Goal: Task Accomplishment & Management: Manage account settings

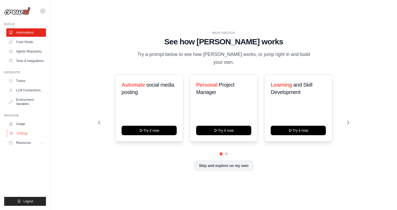
click at [21, 134] on link "Settings" at bounding box center [27, 133] width 40 height 8
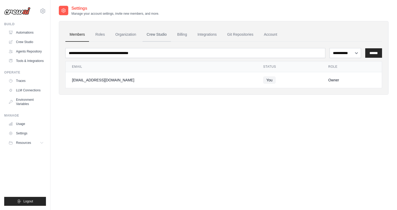
click at [152, 33] on link "Crew Studio" at bounding box center [157, 35] width 28 height 14
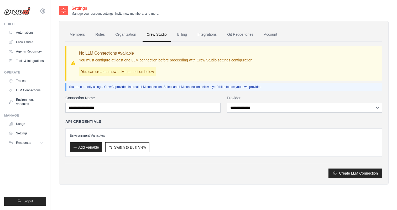
click at [181, 34] on link "Billing" at bounding box center [182, 35] width 18 height 14
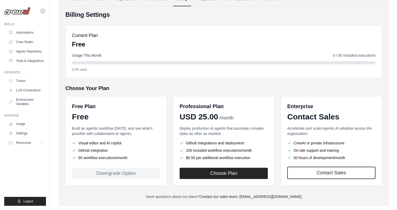
scroll to position [45, 0]
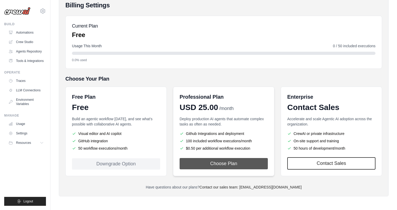
click at [238, 165] on button "Choose Plan" at bounding box center [224, 163] width 88 height 11
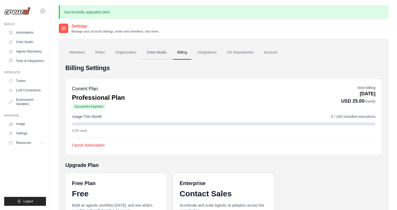
click at [154, 51] on link "Crew Studio" at bounding box center [157, 52] width 28 height 14
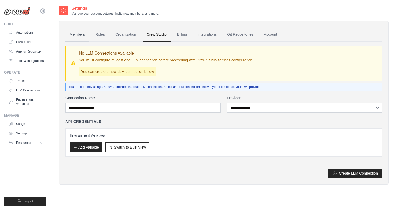
click at [77, 36] on link "Members" at bounding box center [77, 35] width 24 height 14
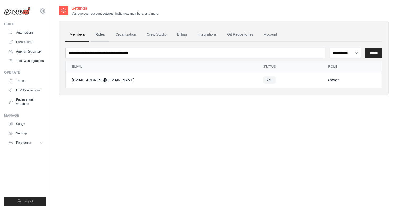
click at [96, 37] on link "Roles" at bounding box center [100, 35] width 18 height 14
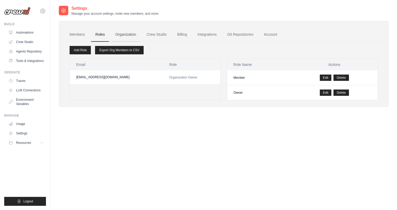
click at [121, 37] on link "Organization" at bounding box center [125, 35] width 29 height 14
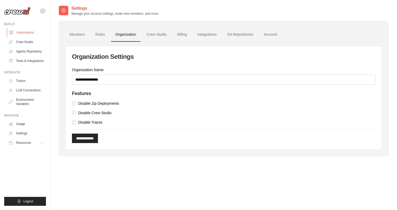
click at [35, 31] on link "Automations" at bounding box center [27, 32] width 40 height 8
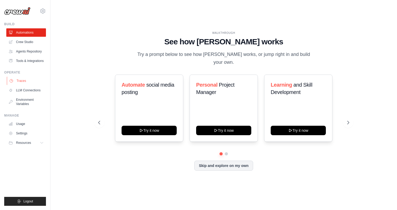
click at [24, 80] on link "Traces" at bounding box center [27, 81] width 40 height 8
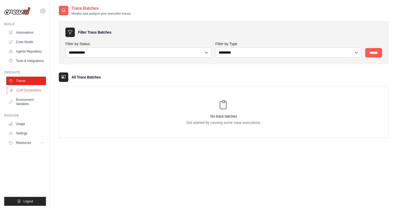
click at [28, 90] on link "LLM Connections" at bounding box center [27, 90] width 40 height 8
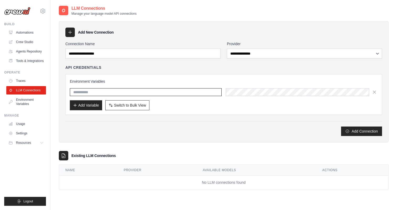
click at [98, 90] on input "text" at bounding box center [146, 92] width 152 height 8
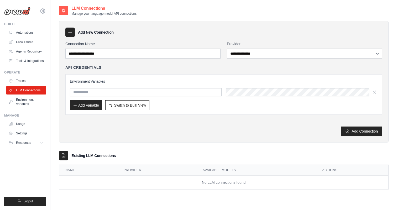
click at [69, 33] on icon at bounding box center [69, 32] width 5 height 5
click at [25, 32] on link "Automations" at bounding box center [27, 32] width 40 height 8
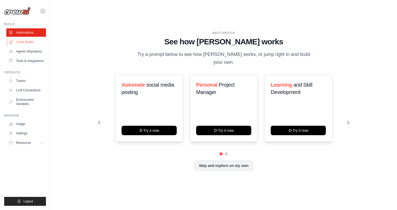
click at [27, 38] on link "Crew Studio" at bounding box center [27, 42] width 40 height 8
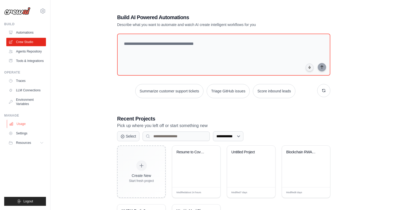
click at [23, 124] on link "Usage" at bounding box center [27, 124] width 40 height 8
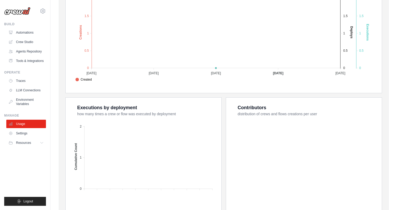
scroll to position [124, 0]
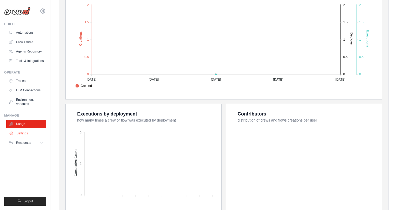
click at [22, 132] on link "Settings" at bounding box center [27, 133] width 40 height 8
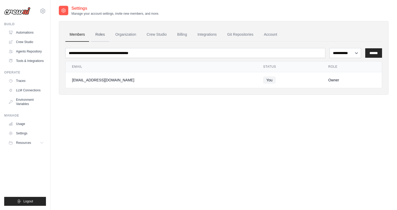
click at [98, 34] on link "Roles" at bounding box center [100, 35] width 18 height 14
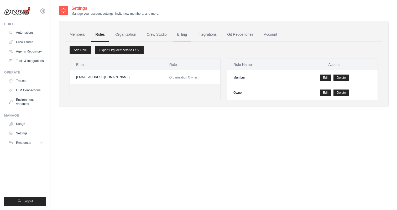
click at [183, 34] on link "Billing" at bounding box center [182, 35] width 18 height 14
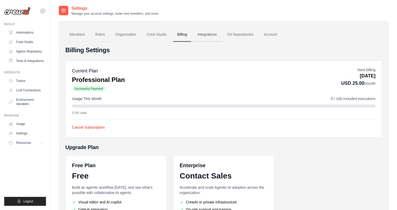
click at [206, 35] on link "Integrations" at bounding box center [207, 35] width 28 height 14
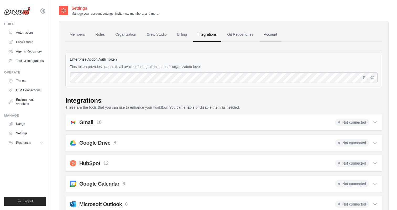
click at [268, 35] on link "Account" at bounding box center [271, 35] width 22 height 14
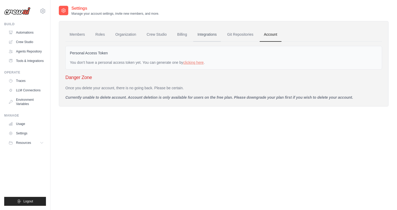
click at [216, 33] on link "Integrations" at bounding box center [207, 35] width 28 height 14
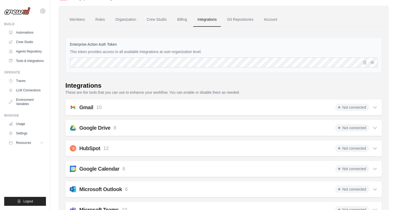
scroll to position [31, 0]
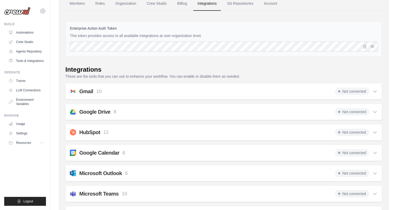
click at [329, 109] on div "Google Drive 8 Not connected" at bounding box center [224, 111] width 308 height 7
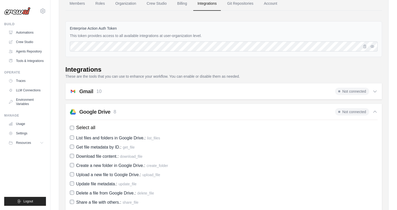
click at [329, 109] on div "Google Drive 8 Not connected" at bounding box center [224, 111] width 308 height 7
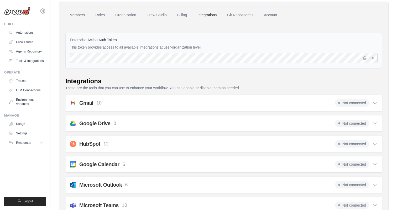
scroll to position [14, 0]
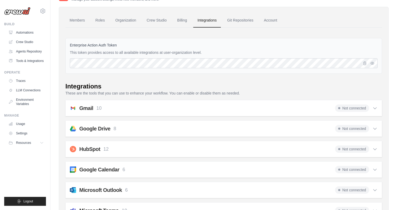
click at [211, 109] on div "Gmail 10 Not connected" at bounding box center [224, 108] width 308 height 7
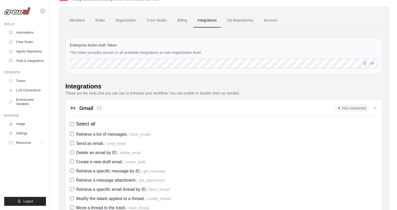
click at [211, 109] on div "Gmail 10 Not connected" at bounding box center [224, 108] width 308 height 7
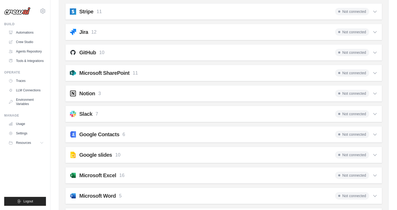
scroll to position [449, 0]
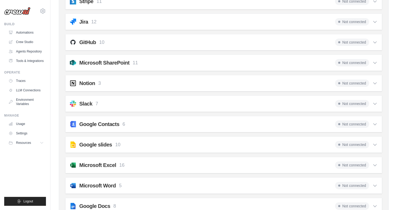
click at [153, 43] on div "GitHub 10 Not connected" at bounding box center [224, 42] width 308 height 7
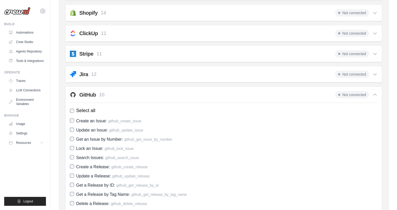
scroll to position [394, 0]
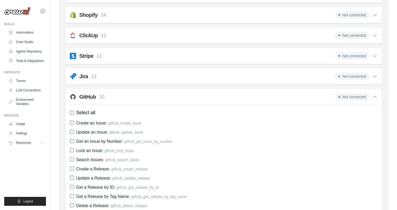
click at [148, 99] on div "GitHub 10 Not connected" at bounding box center [224, 96] width 308 height 7
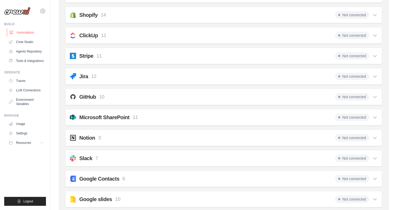
click at [17, 35] on link "Automations" at bounding box center [27, 32] width 40 height 8
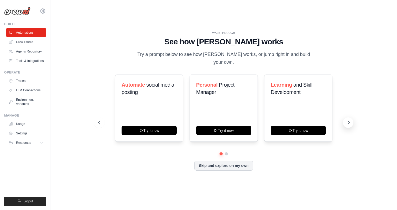
click at [348, 117] on button at bounding box center [348, 122] width 11 height 11
click at [24, 41] on link "Crew Studio" at bounding box center [27, 42] width 40 height 8
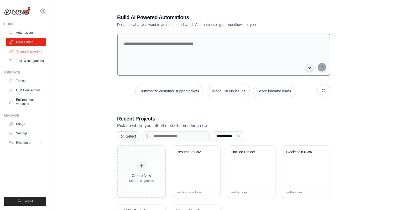
click at [30, 51] on link "Agents Repository" at bounding box center [27, 51] width 40 height 8
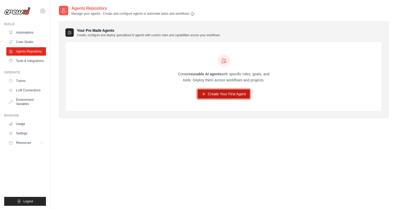
click at [205, 92] on icon at bounding box center [204, 94] width 4 height 4
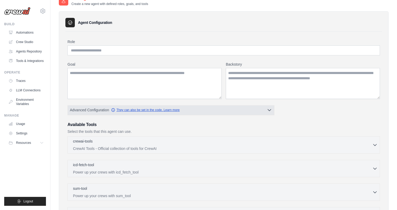
scroll to position [9, 0]
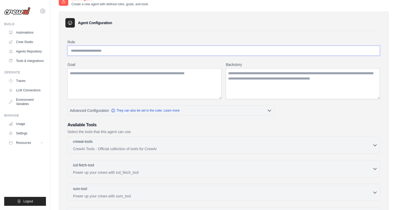
click at [118, 53] on input "Role" at bounding box center [223, 51] width 313 height 10
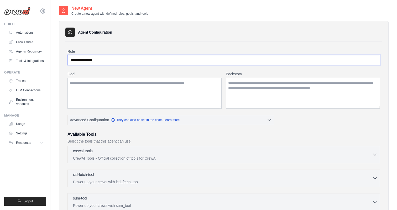
click at [92, 58] on input "**********" at bounding box center [223, 60] width 313 height 10
type input "**********"
click at [90, 86] on textarea "Goal" at bounding box center [144, 93] width 154 height 31
type textarea "*"
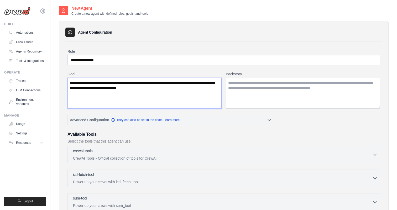
click at [87, 89] on textarea "**********" at bounding box center [144, 93] width 154 height 31
click at [206, 94] on textarea "**********" at bounding box center [144, 93] width 154 height 31
type textarea "**********"
click at [276, 87] on textarea "Backstory" at bounding box center [303, 93] width 154 height 31
type textarea "*"
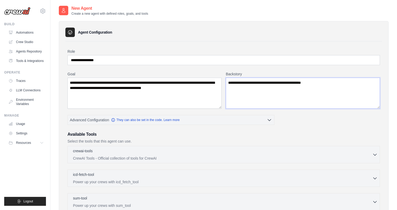
click at [272, 83] on textarea "**********" at bounding box center [303, 93] width 154 height 31
click at [353, 86] on textarea "**********" at bounding box center [303, 93] width 154 height 31
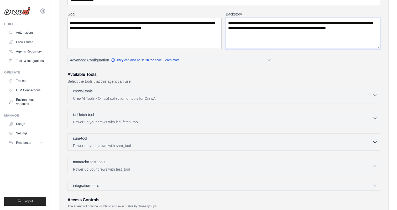
scroll to position [62, 0]
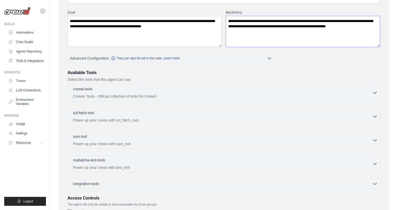
type textarea "**********"
click at [167, 89] on div "crewai-tools 0 selected" at bounding box center [222, 89] width 299 height 6
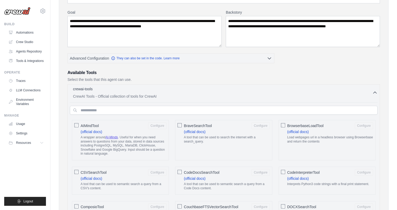
click at [167, 89] on div "crewai-tools 0 selected" at bounding box center [222, 89] width 299 height 6
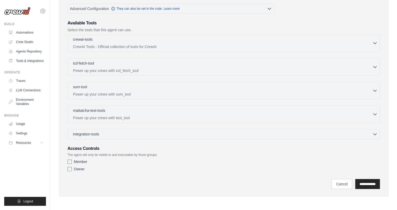
scroll to position [112, 0]
click at [78, 169] on label "Owner" at bounding box center [79, 168] width 11 height 5
click at [363, 182] on input "**********" at bounding box center [367, 184] width 25 height 10
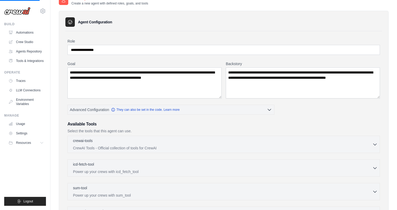
scroll to position [0, 0]
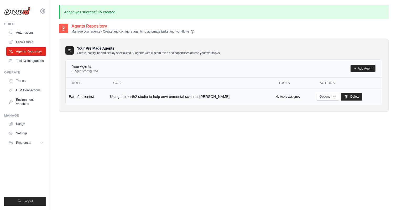
click at [186, 96] on td "Using the earth2 studio to help environmental scientist t..." at bounding box center [189, 96] width 165 height 17
click at [332, 96] on icon "button" at bounding box center [334, 96] width 4 height 4
click at [307, 117] on link "Edit" at bounding box center [320, 117] width 38 height 9
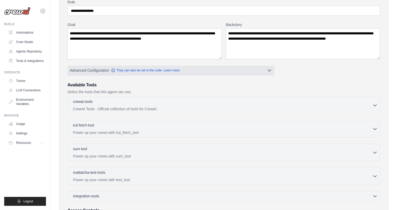
scroll to position [50, 0]
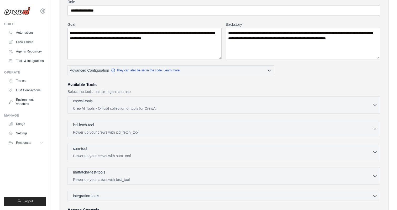
click at [234, 108] on p "CrewAI Tools - Official collection of tools for CrewAI" at bounding box center [222, 108] width 299 height 5
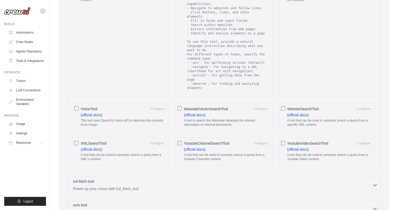
scroll to position [968, 0]
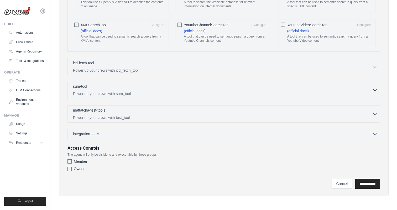
click at [132, 91] on div "sum-tool 0 selected Power up your crews with sum_tool" at bounding box center [222, 90] width 299 height 13
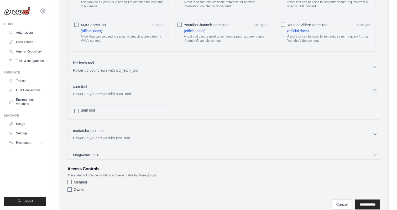
click at [128, 136] on p "Power up your crews with test_tool" at bounding box center [222, 138] width 299 height 5
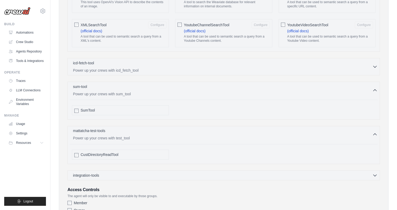
click at [128, 136] on p "Power up your crews with test_tool" at bounding box center [222, 138] width 299 height 5
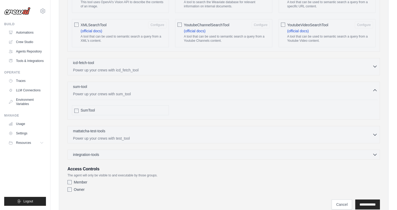
click at [126, 65] on div "icd-fetch-tool 0 selected" at bounding box center [222, 63] width 299 height 6
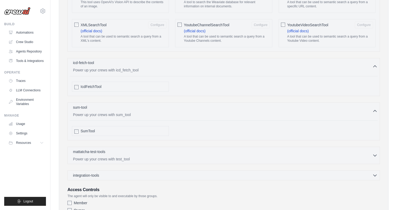
click at [126, 65] on div "icd-fetch-tool 0 selected" at bounding box center [222, 63] width 299 height 6
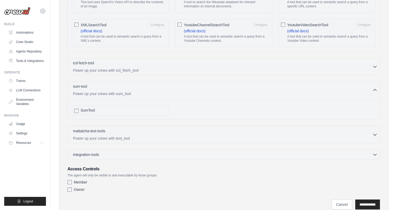
click at [122, 96] on p "Power up your crews with sum_tool" at bounding box center [222, 93] width 299 height 5
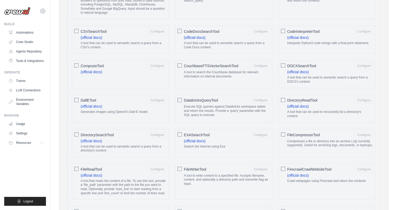
scroll to position [0, 0]
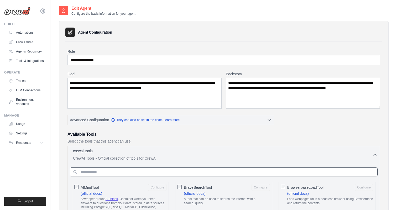
click at [100, 175] on input "text" at bounding box center [224, 172] width 308 height 9
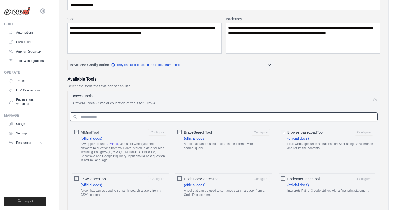
scroll to position [55, 0]
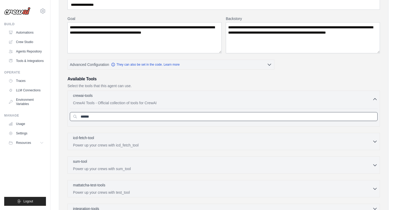
type input "******"
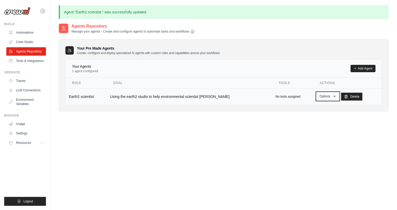
click at [317, 97] on button "Options" at bounding box center [328, 96] width 22 height 8
click at [305, 107] on link "Show" at bounding box center [320, 108] width 38 height 9
click at [27, 88] on link "LLM Connections" at bounding box center [27, 90] width 40 height 8
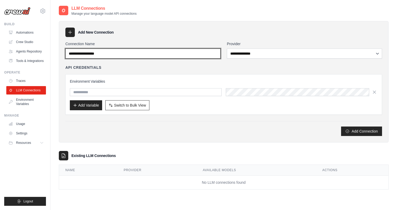
click at [111, 57] on input "Connection Name" at bounding box center [142, 54] width 155 height 10
type input "*"
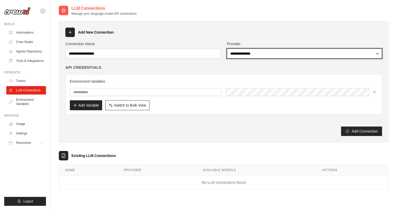
click at [278, 54] on select "**********" at bounding box center [304, 54] width 155 height 10
select select "*********"
click at [227, 49] on select "**********" at bounding box center [304, 54] width 155 height 10
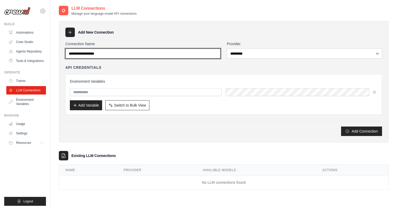
click at [139, 55] on input "Connection Name" at bounding box center [142, 54] width 155 height 10
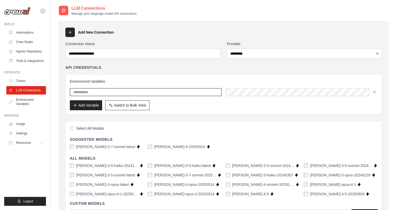
click at [136, 91] on input "text" at bounding box center [146, 92] width 152 height 8
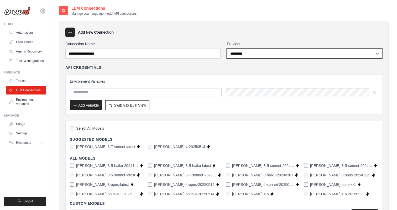
click at [258, 57] on select "**********" at bounding box center [304, 54] width 155 height 10
click at [227, 49] on select "**********" at bounding box center [304, 54] width 155 height 10
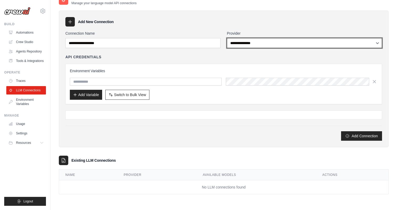
click at [260, 44] on select "**********" at bounding box center [304, 43] width 155 height 10
select select "******"
click at [227, 38] on select "**********" at bounding box center [304, 43] width 155 height 10
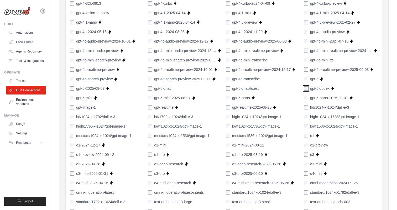
scroll to position [331, 0]
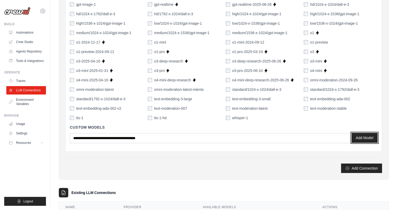
click at [365, 140] on button "Add Model" at bounding box center [365, 138] width 26 height 10
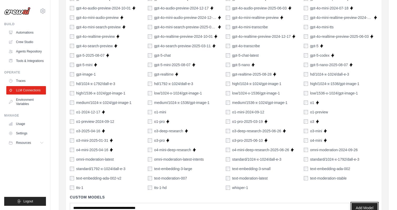
scroll to position [257, 0]
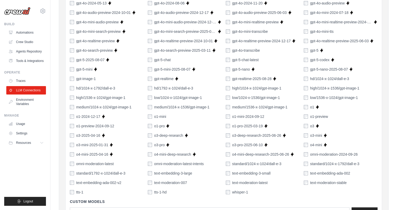
click at [318, 61] on label "gpt-5-codex" at bounding box center [319, 59] width 19 height 5
copy div "gpt-5-codex Supports Crew Studio"
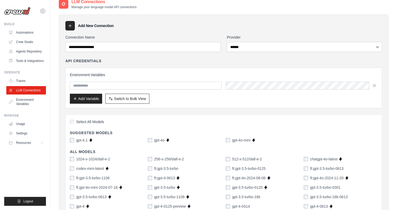
scroll to position [0, 0]
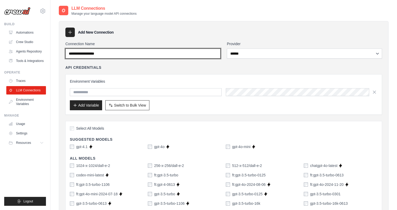
click at [147, 56] on input "Connection Name" at bounding box center [142, 54] width 155 height 10
paste input "**********"
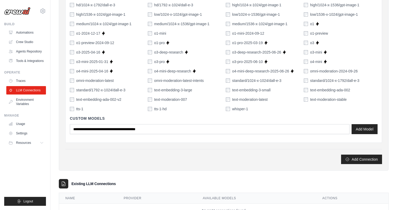
scroll to position [362, 0]
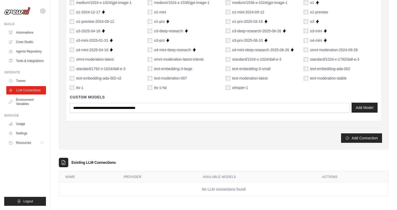
type input "**********"
click at [366, 109] on button "Add Model" at bounding box center [365, 108] width 26 height 10
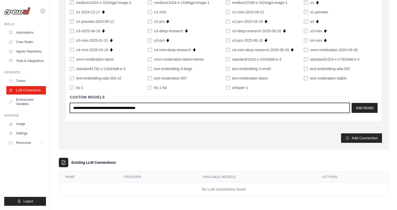
click at [130, 106] on input "text" at bounding box center [210, 108] width 280 height 10
paste input "**********"
type input "**********"
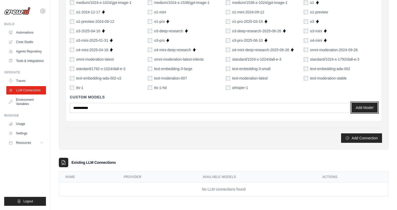
click at [365, 109] on button "Add Model" at bounding box center [365, 108] width 26 height 10
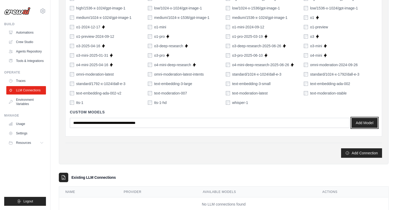
scroll to position [360, 0]
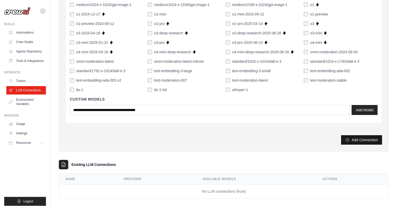
click at [367, 139] on button "Add Connection" at bounding box center [361, 139] width 41 height 9
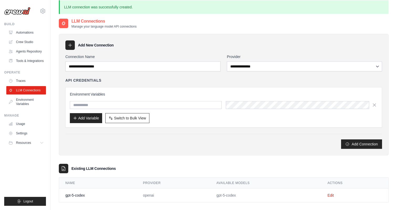
scroll to position [0, 0]
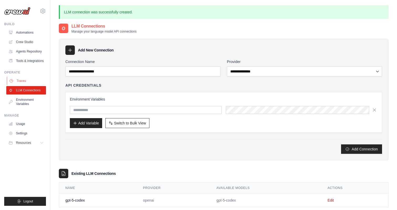
click at [27, 81] on link "Traces" at bounding box center [27, 81] width 40 height 8
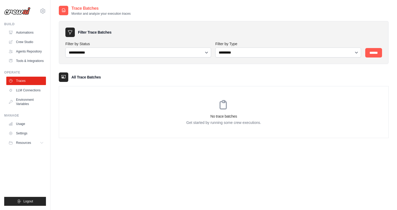
click at [64, 75] on icon at bounding box center [63, 77] width 5 height 5
click at [24, 62] on link "Tools & Integrations" at bounding box center [27, 61] width 40 height 8
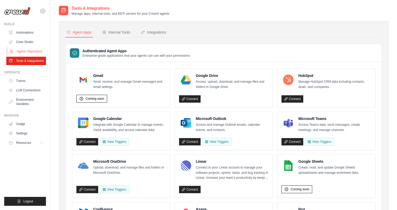
click at [23, 49] on link "Agents Repository" at bounding box center [27, 51] width 40 height 8
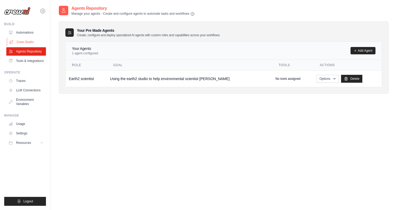
click at [23, 41] on link "Crew Studio" at bounding box center [27, 42] width 40 height 8
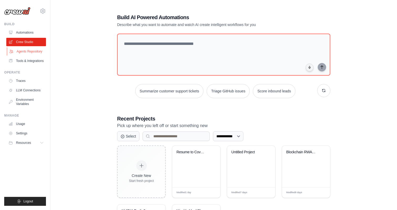
click at [28, 51] on link "Agents Repository" at bounding box center [27, 51] width 40 height 8
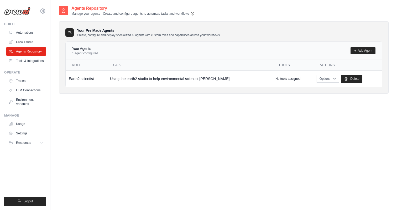
click at [194, 13] on icon "button" at bounding box center [192, 14] width 4 height 4
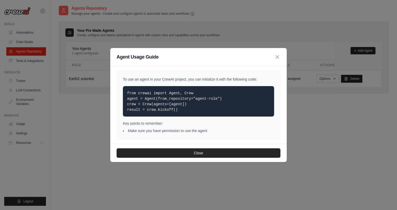
scroll to position [11, 0]
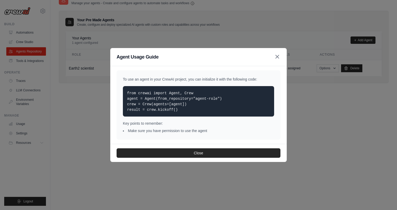
click at [278, 55] on icon "button" at bounding box center [277, 57] width 6 height 6
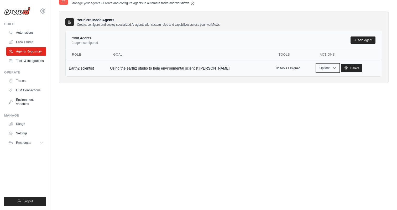
click at [319, 70] on button "Options" at bounding box center [328, 68] width 22 height 8
click at [302, 89] on link "Edit" at bounding box center [320, 89] width 38 height 9
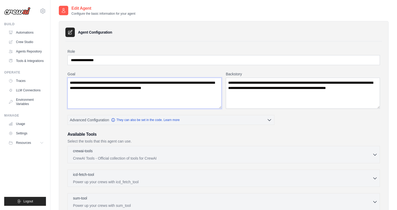
drag, startPoint x: 69, startPoint y: 82, endPoint x: 209, endPoint y: 93, distance: 140.2
click at [209, 93] on textarea "**********" at bounding box center [144, 93] width 154 height 31
click at [274, 94] on textarea "**********" at bounding box center [303, 93] width 154 height 31
drag, startPoint x: 274, startPoint y: 94, endPoint x: 231, endPoint y: 81, distance: 44.9
click at [231, 81] on textarea "**********" at bounding box center [303, 93] width 154 height 31
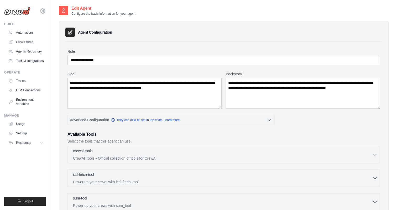
click at [262, 38] on div "**********" at bounding box center [224, 164] width 330 height 287
click at [23, 32] on link "Automations" at bounding box center [27, 32] width 40 height 8
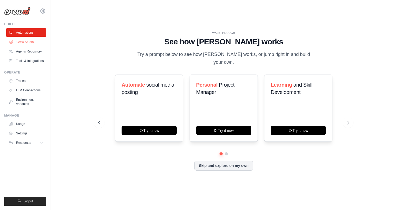
click at [28, 43] on link "Crew Studio" at bounding box center [27, 42] width 40 height 8
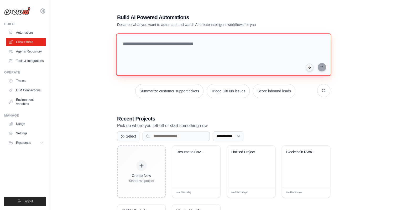
click at [176, 49] on textarea at bounding box center [223, 54] width 215 height 43
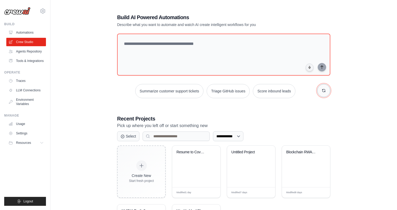
click at [327, 89] on button "button" at bounding box center [323, 90] width 13 height 13
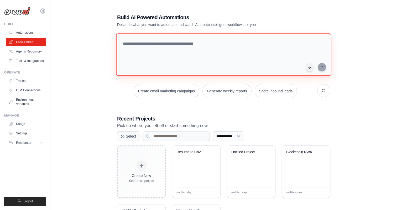
click at [219, 49] on textarea at bounding box center [223, 54] width 215 height 43
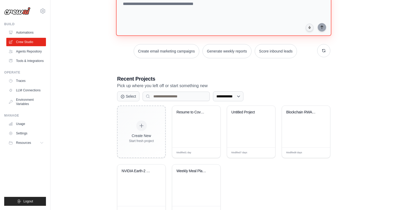
scroll to position [60, 0]
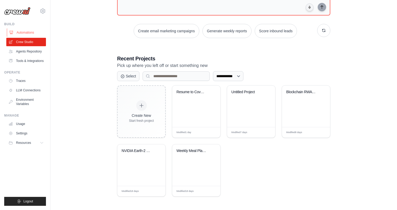
click at [26, 35] on link "Automations" at bounding box center [27, 32] width 40 height 8
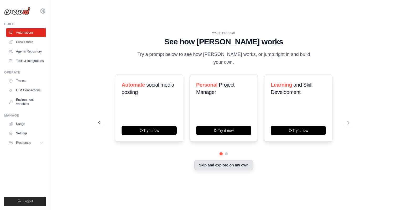
click at [235, 164] on button "Skip and explore on my own" at bounding box center [223, 165] width 59 height 10
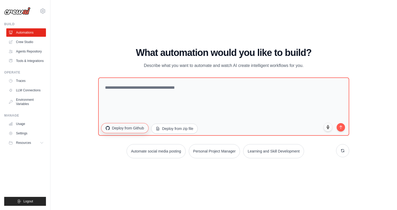
click at [124, 132] on button "Deploy from Github" at bounding box center [124, 128] width 47 height 10
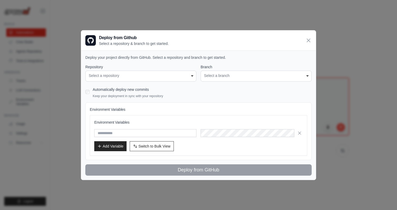
click at [130, 77] on div "Select a repository" at bounding box center [141, 76] width 104 height 6
click at [249, 78] on div "Select a branch" at bounding box center [256, 76] width 104 height 6
click at [90, 95] on div "Automatically deploy new commits Keep your deployment in sync with your reposit…" at bounding box center [198, 92] width 226 height 12
click at [307, 41] on icon at bounding box center [308, 40] width 6 height 6
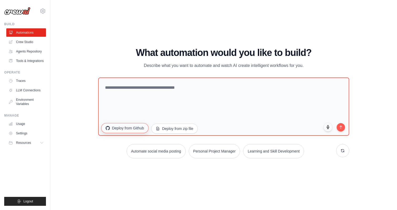
click at [127, 131] on button "Deploy from Github" at bounding box center [124, 128] width 47 height 10
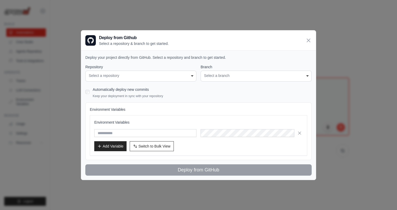
click at [119, 77] on div "Select a repository" at bounding box center [141, 76] width 104 height 6
click at [119, 130] on input "text" at bounding box center [145, 133] width 102 height 8
click at [219, 73] on div "Select a branch" at bounding box center [256, 76] width 104 height 6
drag, startPoint x: 219, startPoint y: 74, endPoint x: 211, endPoint y: 74, distance: 7.9
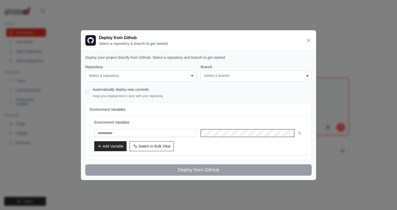
click at [218, 74] on div "Select a branch" at bounding box center [256, 76] width 104 height 6
click at [155, 74] on div "Select a repository" at bounding box center [141, 76] width 104 height 6
click at [309, 41] on icon at bounding box center [308, 40] width 6 height 6
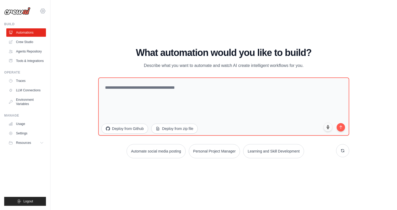
click at [44, 9] on icon at bounding box center [43, 11] width 6 height 6
click at [26, 42] on link "Crew Studio" at bounding box center [27, 42] width 40 height 8
